Goal: Find specific page/section: Find specific page/section

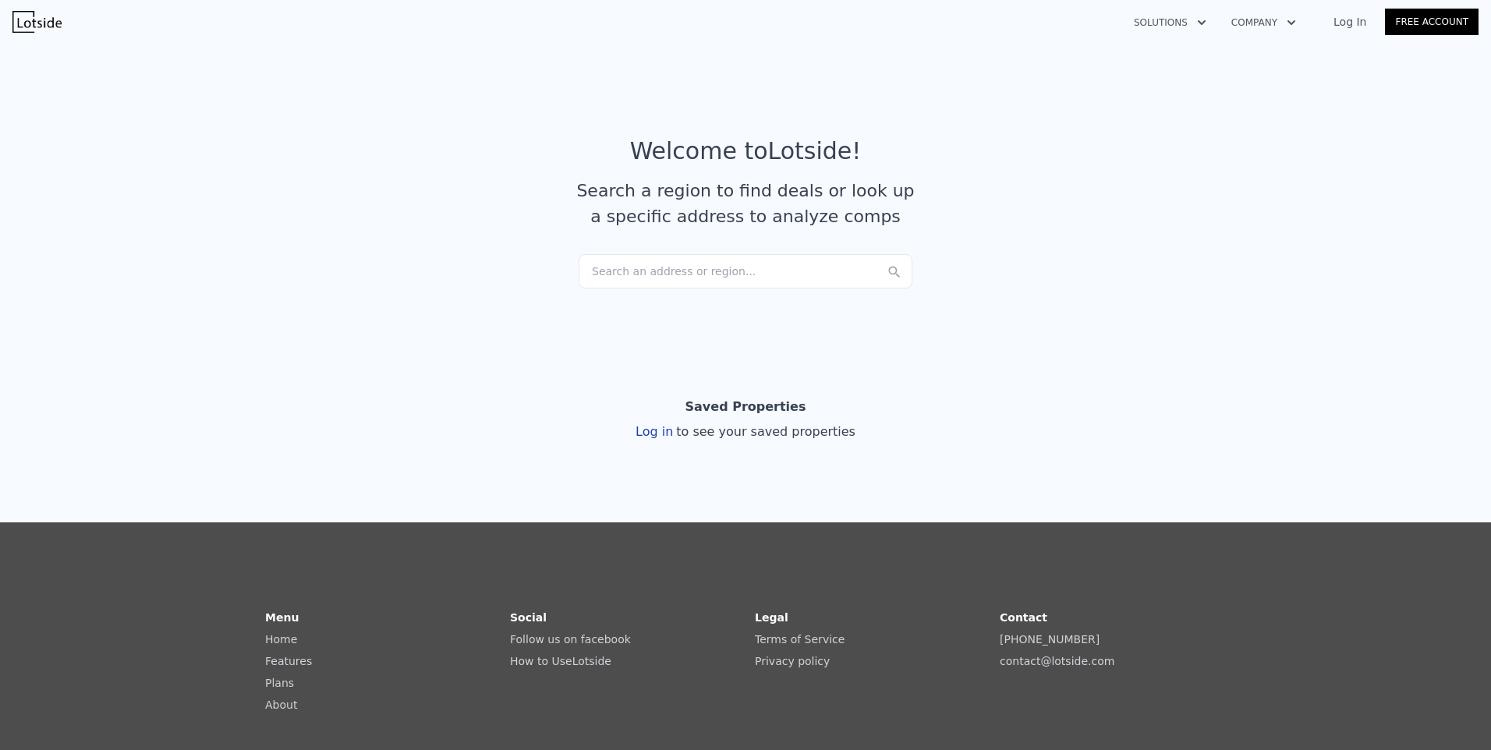
click at [679, 273] on div "Search an address or region..." at bounding box center [746, 271] width 334 height 34
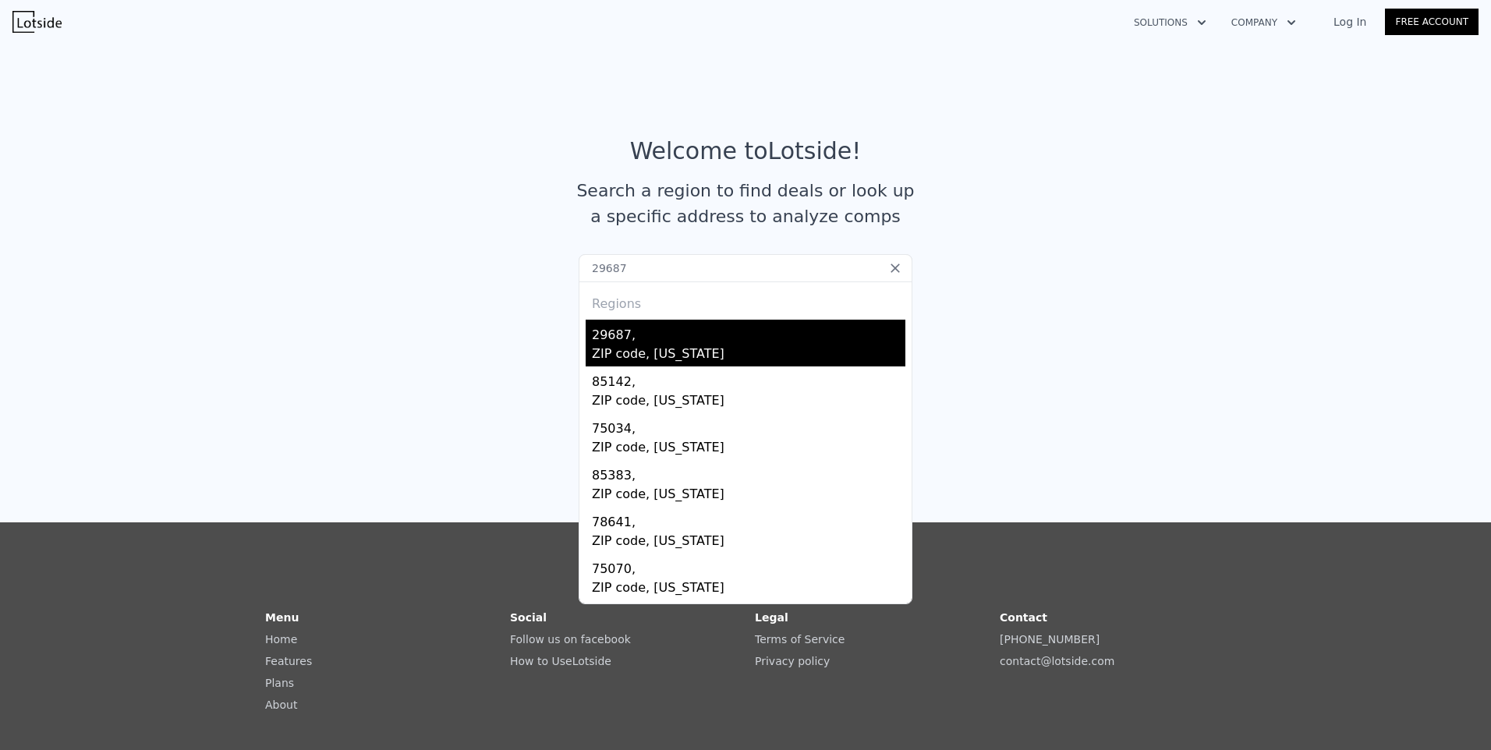
type input "29687"
click at [694, 356] on div "ZIP code, [US_STATE]" at bounding box center [749, 356] width 314 height 22
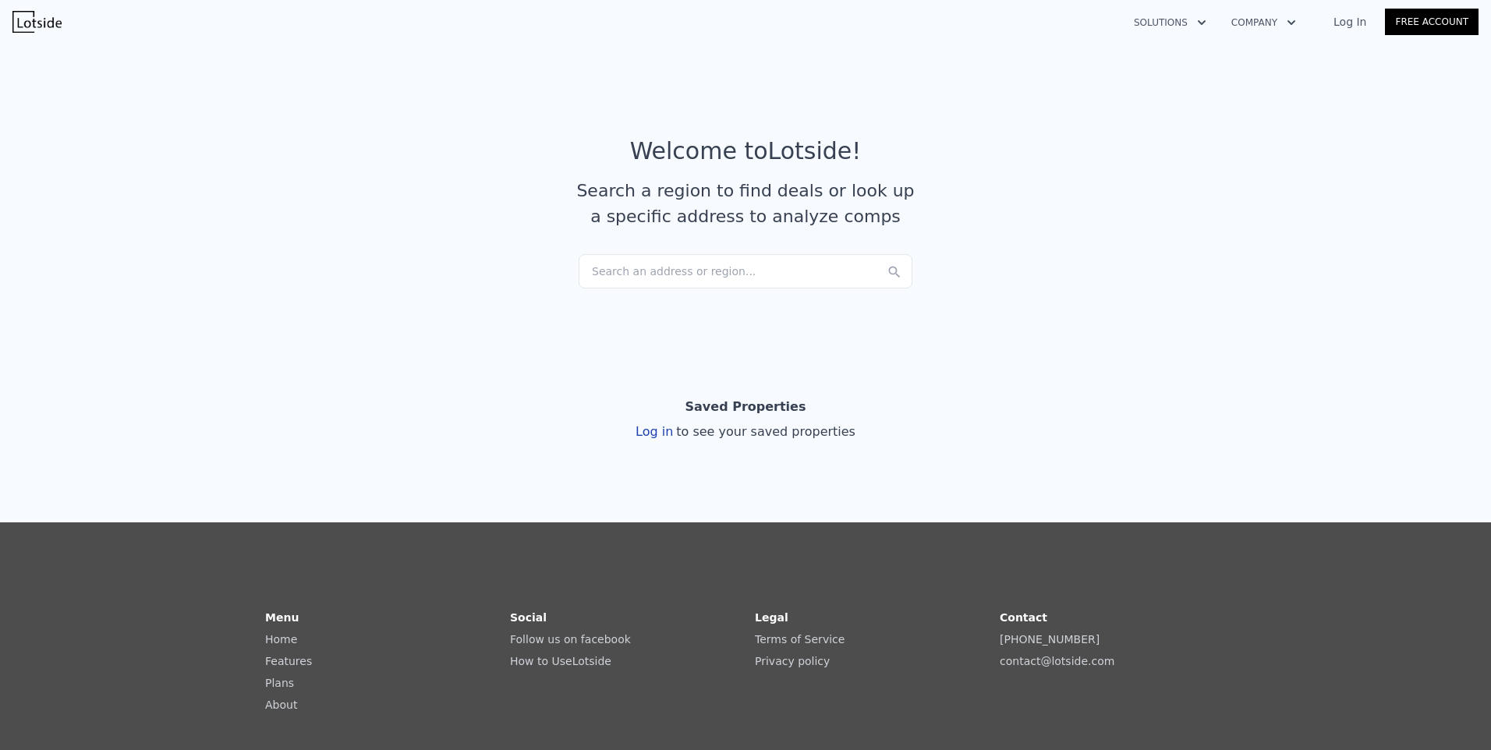
click at [655, 274] on div "Search an address or region..." at bounding box center [746, 271] width 334 height 34
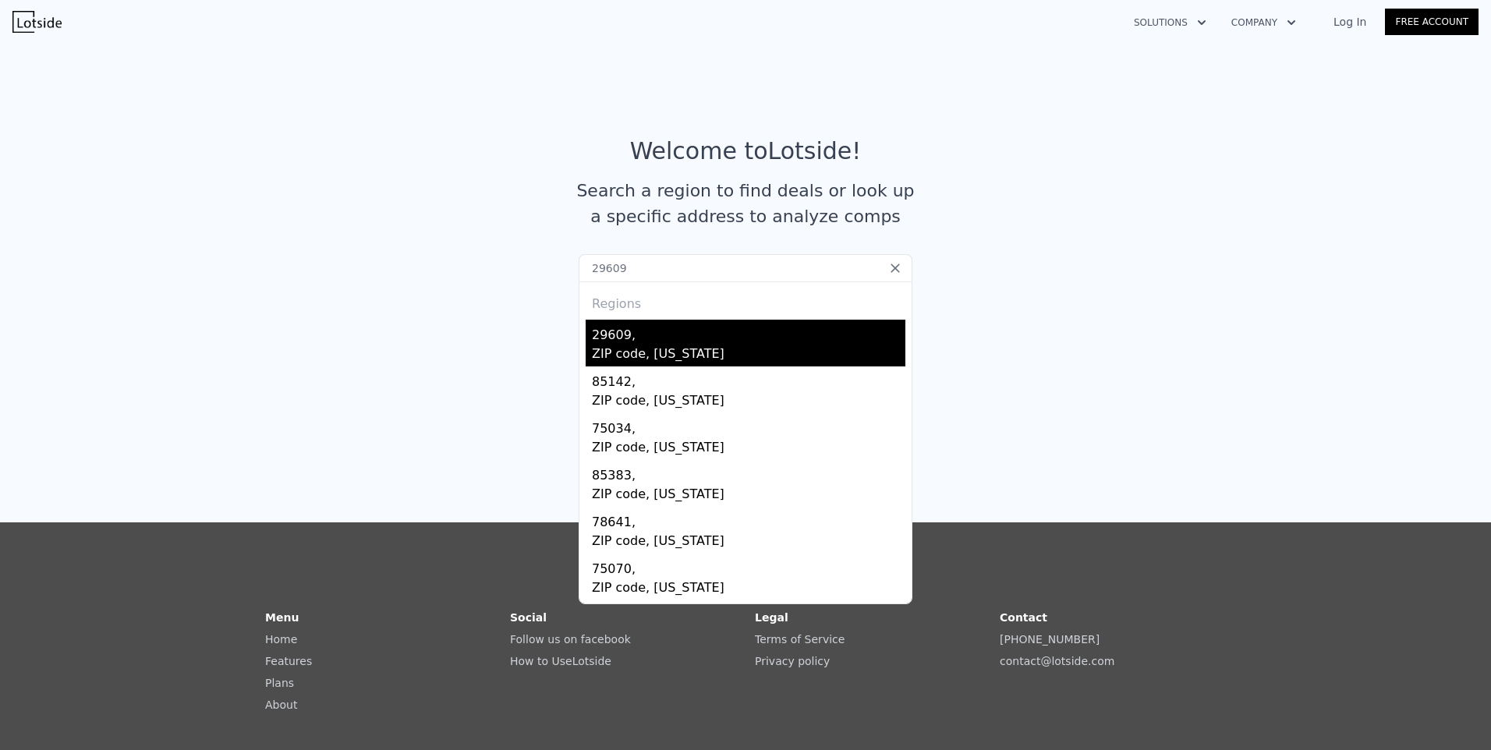
type input "29609"
click at [618, 346] on div "ZIP code, [US_STATE]" at bounding box center [749, 356] width 314 height 22
